Goal: Task Accomplishment & Management: Manage account settings

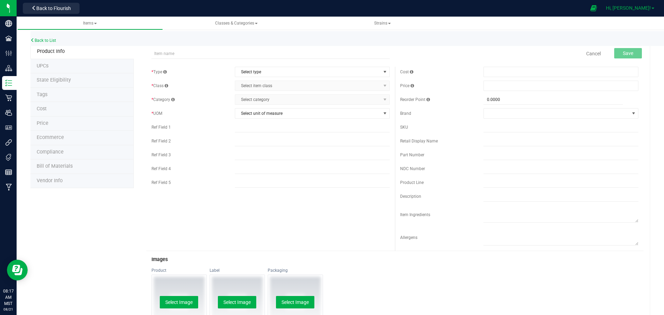
click at [642, 7] on span "Hi, [PERSON_NAME]!" at bounding box center [627, 8] width 45 height 6
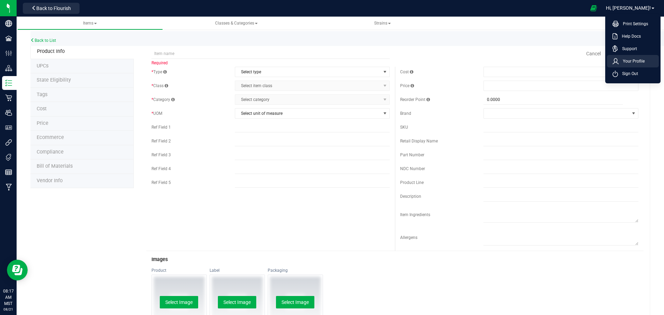
click at [634, 60] on span "Your Profile" at bounding box center [631, 61] width 26 height 7
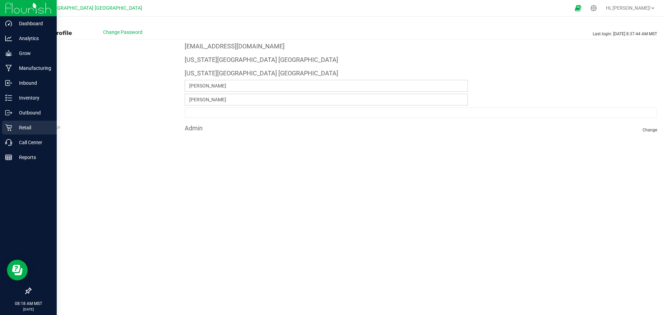
click at [24, 124] on p "Retail" at bounding box center [32, 127] width 41 height 8
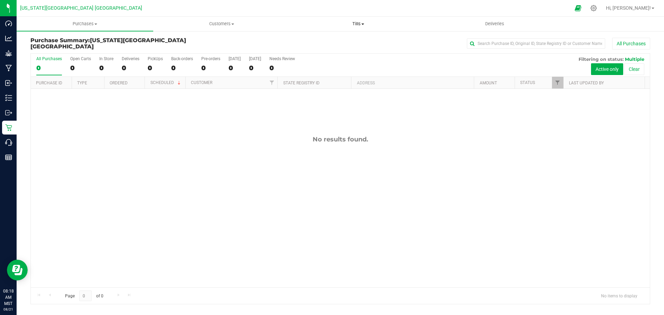
click at [359, 24] on span "Tills" at bounding box center [358, 24] width 136 height 6
click at [319, 40] on span "Manage tills" at bounding box center [313, 42] width 47 height 6
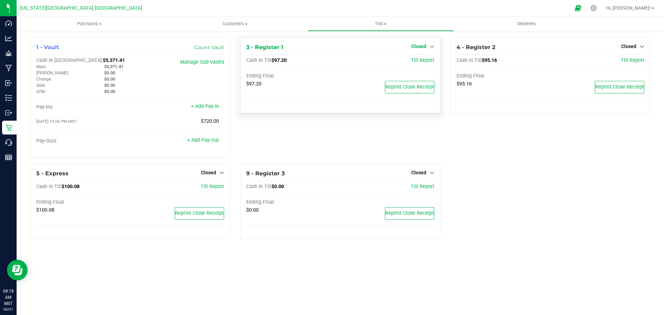
click at [426, 44] on span "Closed" at bounding box center [418, 47] width 15 height 6
click at [419, 62] on link "Open Till" at bounding box center [418, 61] width 18 height 6
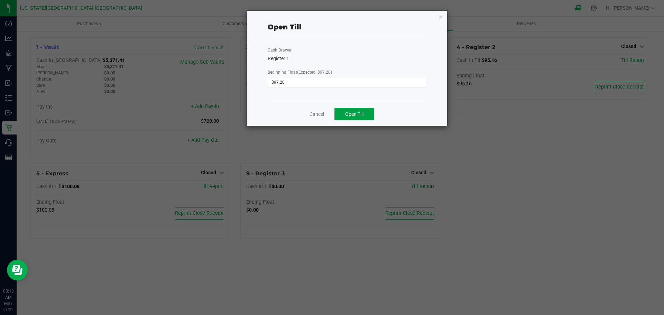
click at [355, 112] on span "Open Till" at bounding box center [354, 114] width 18 height 6
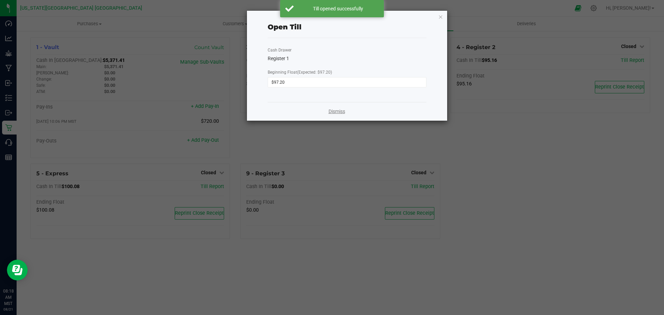
click at [332, 110] on link "Dismiss" at bounding box center [336, 111] width 17 height 7
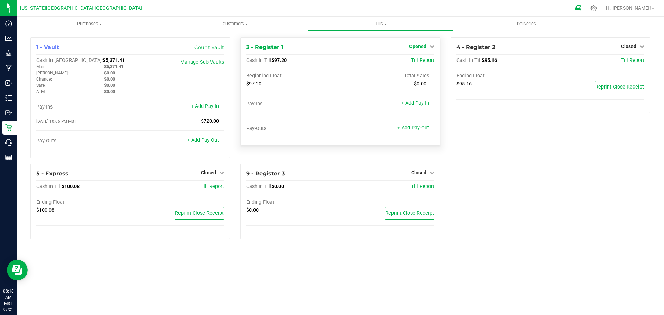
click at [421, 47] on span "Opened" at bounding box center [417, 47] width 17 height 6
click at [421, 60] on link "Close Till" at bounding box center [418, 61] width 19 height 6
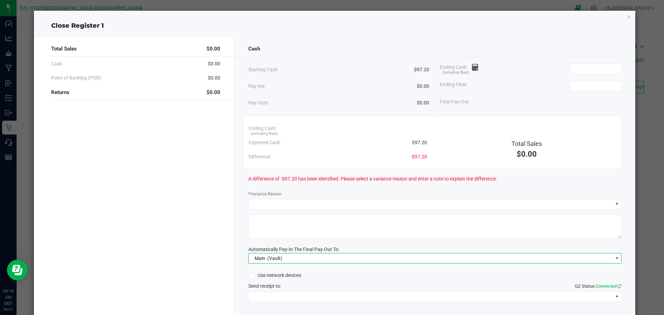
click at [295, 257] on span "Main (Vault)" at bounding box center [430, 258] width 364 height 10
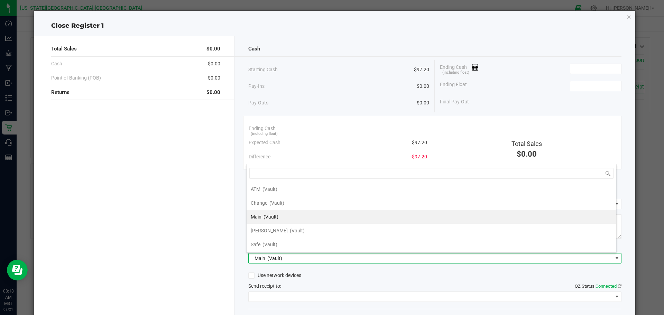
scroll to position [10, 370]
click at [260, 190] on span "ATM" at bounding box center [256, 189] width 10 height 6
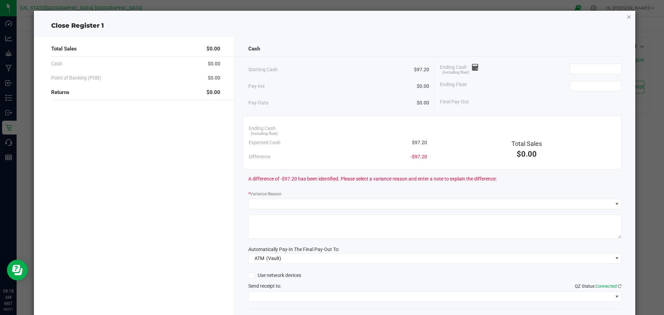
click at [626, 17] on icon "button" at bounding box center [628, 16] width 5 height 8
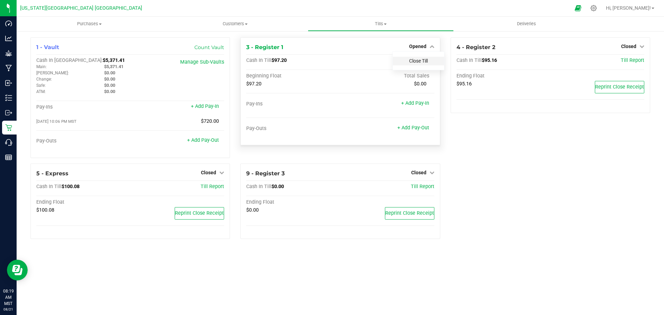
click at [415, 61] on link "Close Till" at bounding box center [418, 61] width 19 height 6
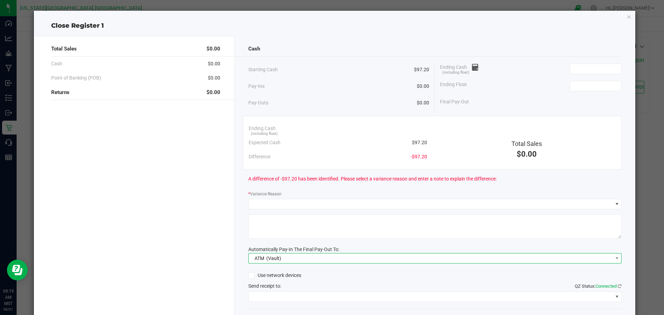
click at [474, 256] on span "ATM (Vault)" at bounding box center [430, 258] width 364 height 10
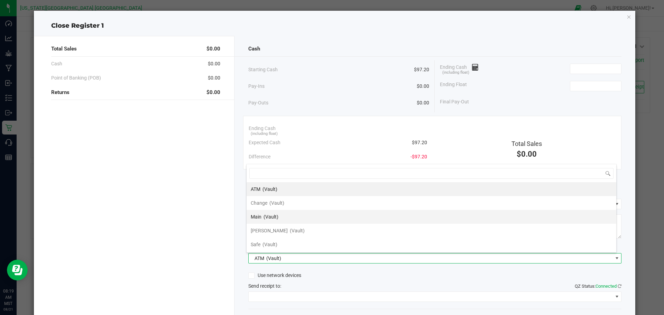
click at [262, 216] on div "Main (Vault)" at bounding box center [265, 216] width 28 height 12
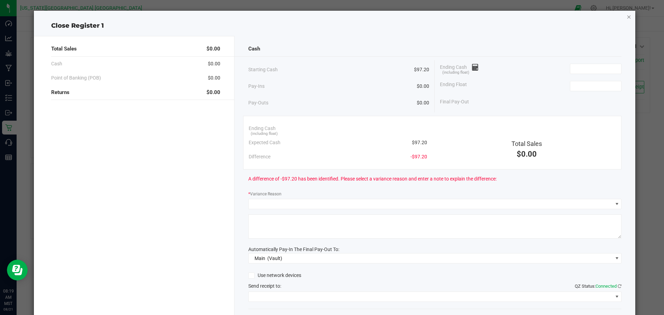
click at [626, 16] on icon "button" at bounding box center [628, 16] width 5 height 8
